Goal: Information Seeking & Learning: Learn about a topic

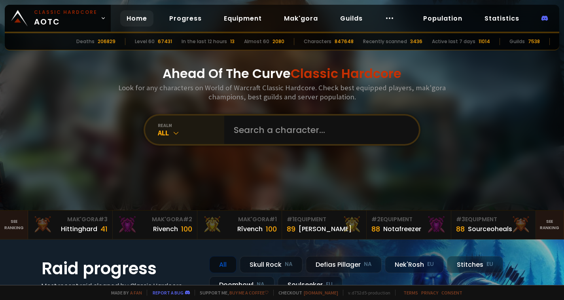
click at [172, 137] on icon at bounding box center [176, 133] width 8 height 8
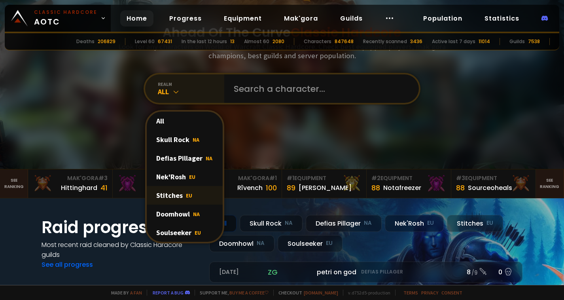
scroll to position [42, 0]
click at [173, 229] on div "Soulseeker EU" at bounding box center [185, 232] width 76 height 19
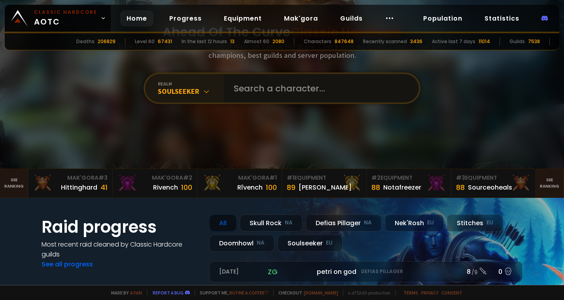
click at [267, 84] on input "text" at bounding box center [319, 88] width 181 height 29
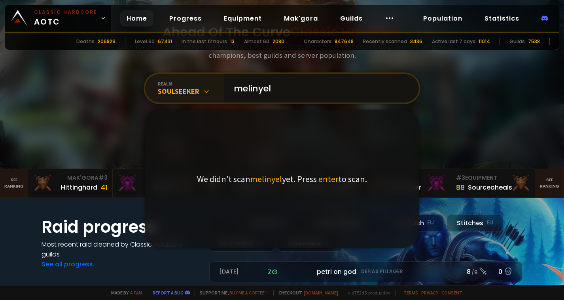
drag, startPoint x: 276, startPoint y: 93, endPoint x: 215, endPoint y: 91, distance: 61.0
click at [215, 91] on div "realm Soulseeker melinyel We didn't scan melinyel yet. Press enter to scan." at bounding box center [282, 88] width 277 height 32
paste input "M"
type input "Melinyel"
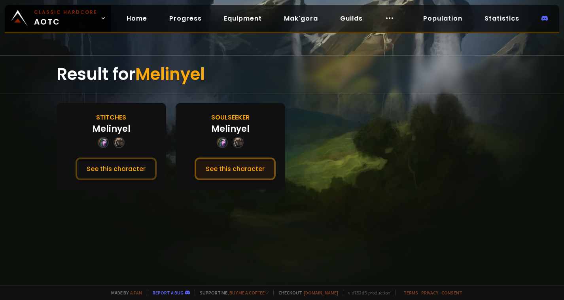
click at [226, 172] on button "See this character" at bounding box center [235, 169] width 81 height 23
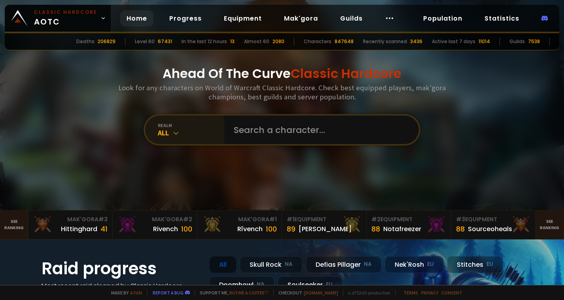
click at [192, 137] on div "All" at bounding box center [191, 132] width 67 height 9
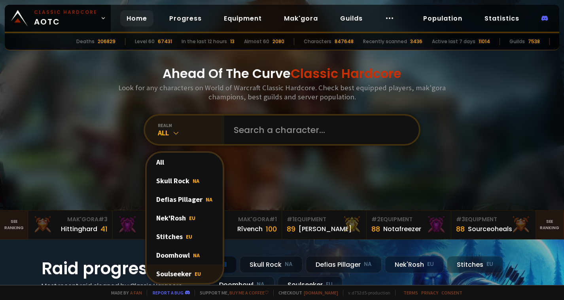
click at [167, 272] on div "Soulseeker EU" at bounding box center [185, 273] width 76 height 19
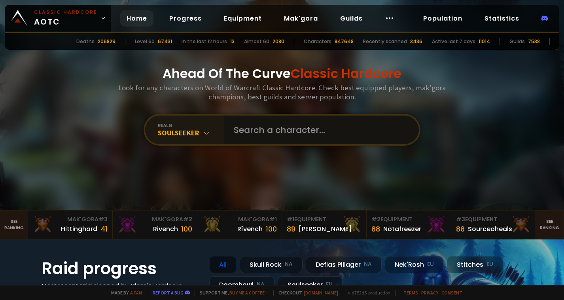
click at [273, 131] on input "text" at bounding box center [319, 130] width 181 height 29
type input "warlockgirl"
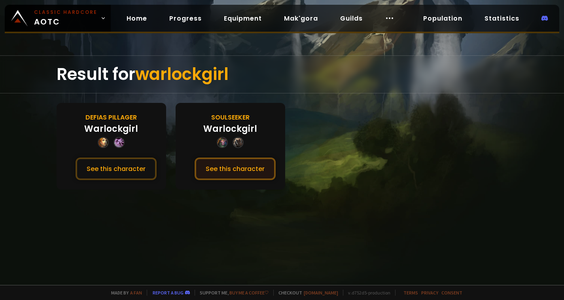
click at [229, 175] on button "See this character" at bounding box center [235, 169] width 81 height 23
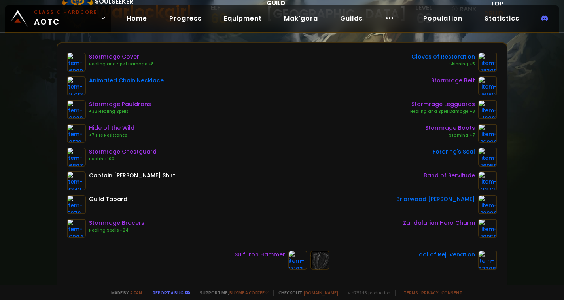
scroll to position [99, 0]
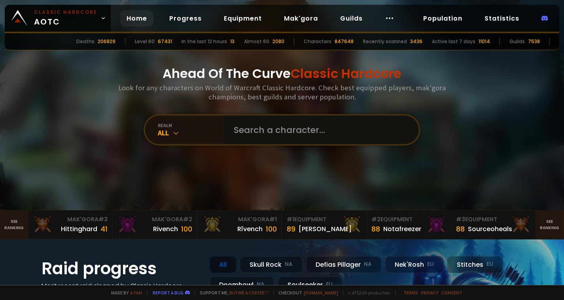
click at [241, 142] on input "text" at bounding box center [319, 130] width 181 height 29
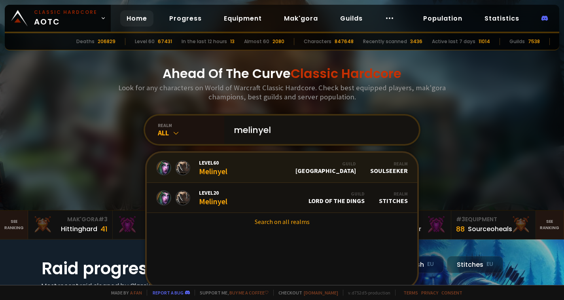
type input "melinyel"
click at [222, 176] on div "Level 60 Melinyel" at bounding box center [213, 167] width 29 height 17
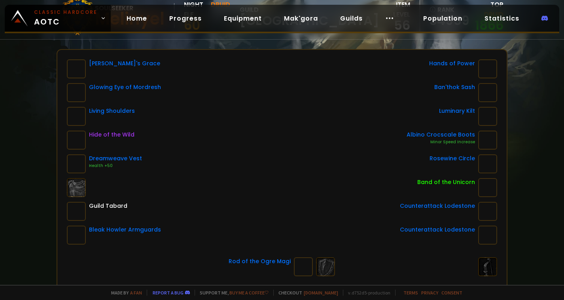
scroll to position [90, 0]
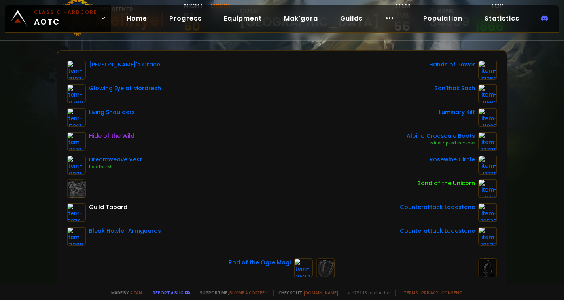
click at [370, 43] on div "Scan character 4 minutes ago Soulseeker Melinyel Night Elf Druid 60 guild Norge…" at bounding box center [282, 142] width 564 height 285
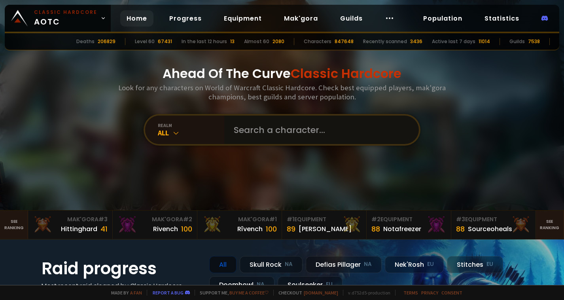
click at [234, 135] on input "text" at bounding box center [319, 130] width 181 height 29
click at [185, 131] on div "All" at bounding box center [191, 132] width 67 height 9
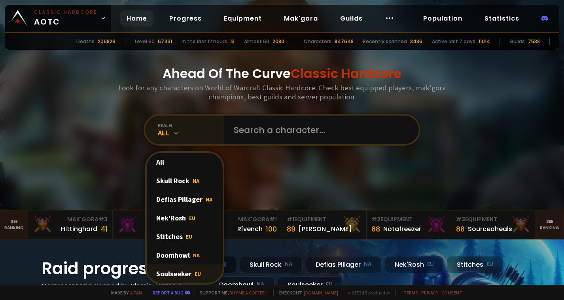
click at [172, 274] on div "Soulseeker EU" at bounding box center [185, 273] width 76 height 19
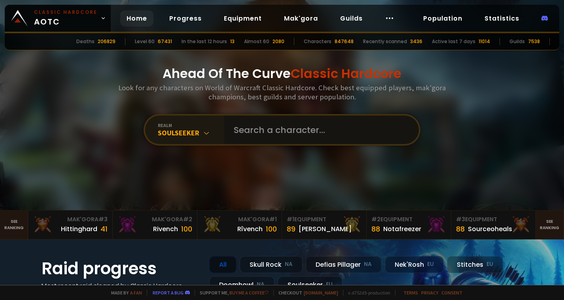
click at [263, 131] on input "text" at bounding box center [319, 130] width 181 height 29
type input "Melinyel"
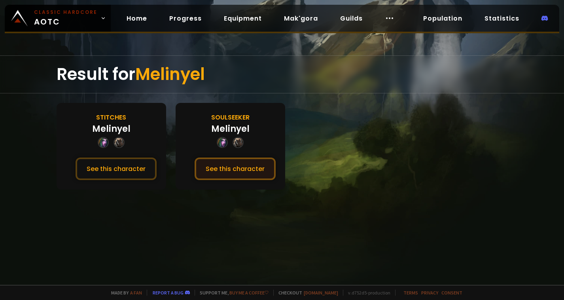
click at [219, 169] on button "See this character" at bounding box center [235, 169] width 81 height 23
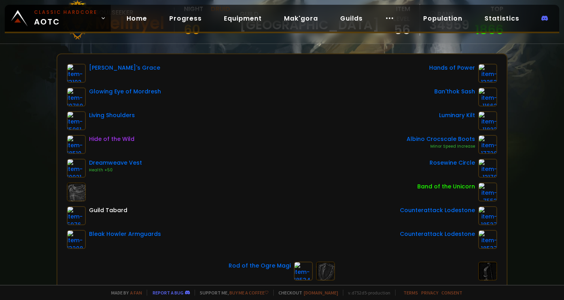
scroll to position [87, 0]
click at [270, 149] on div "Cassandra's Grace Glowing Eye of Mordresh Living Shoulders Hide of the Wild Dre…" at bounding box center [282, 156] width 431 height 185
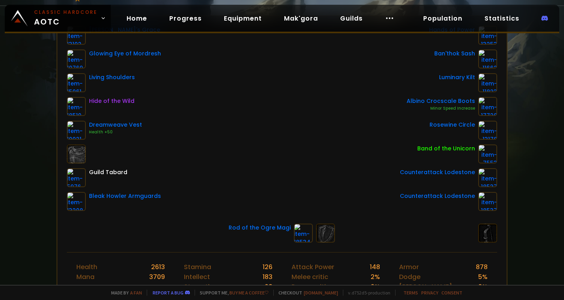
scroll to position [0, 0]
